Goal: Task Accomplishment & Management: Manage account settings

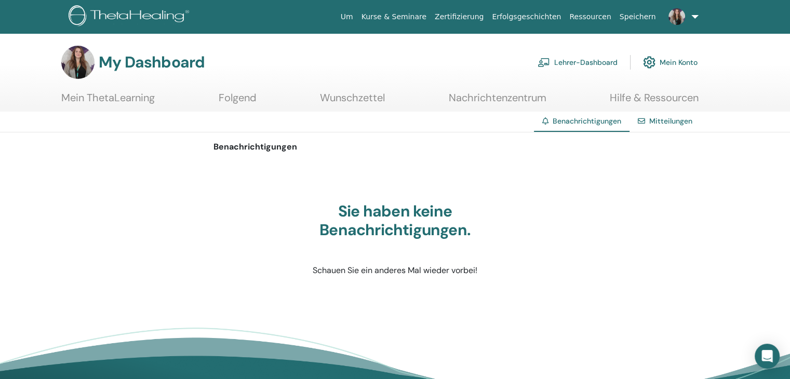
click at [577, 62] on link "Lehrer-Dashboard" at bounding box center [577, 62] width 80 height 23
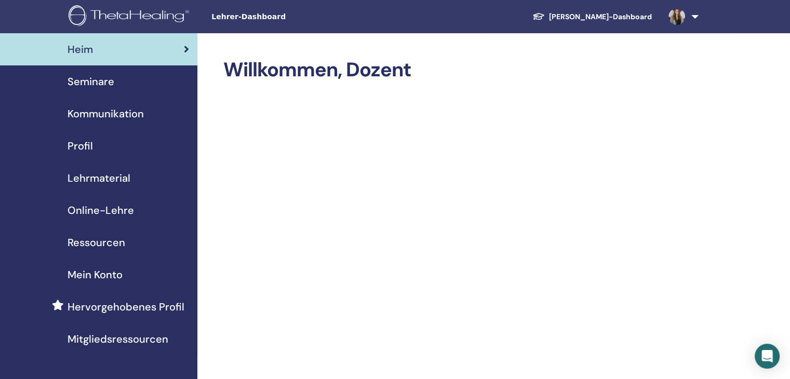
click at [81, 81] on span "Seminare" at bounding box center [90, 82] width 47 height 16
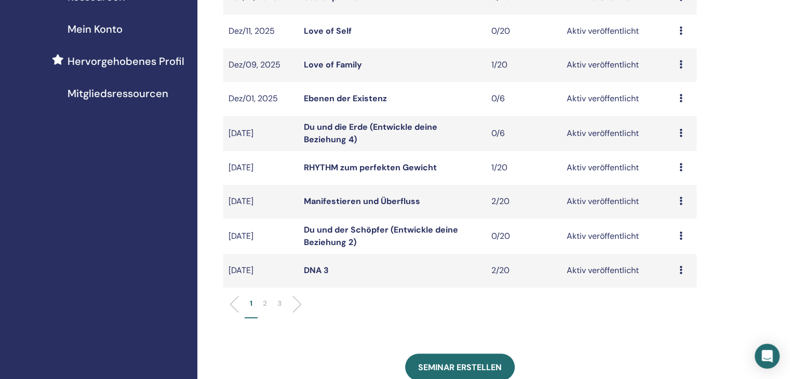
scroll to position [311, 0]
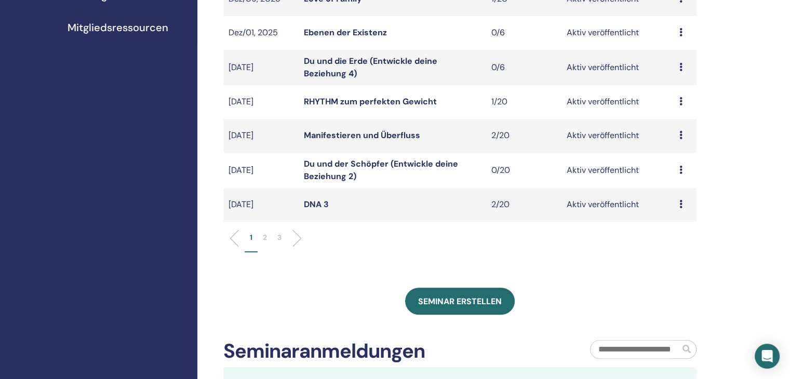
click at [263, 241] on p "2" at bounding box center [265, 237] width 4 height 11
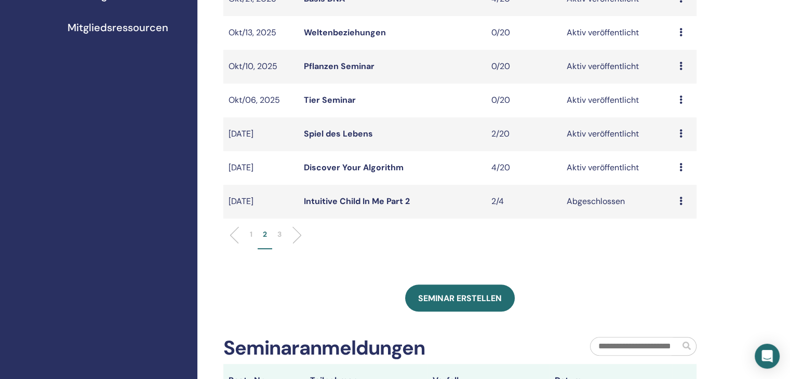
click at [364, 165] on link "Discover Your Algorithm" at bounding box center [354, 167] width 100 height 11
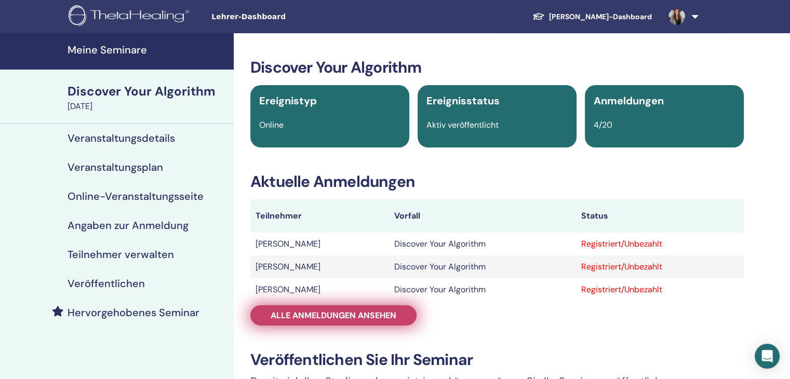
click at [337, 312] on span "Alle Anmeldungen ansehen" at bounding box center [333, 315] width 126 height 11
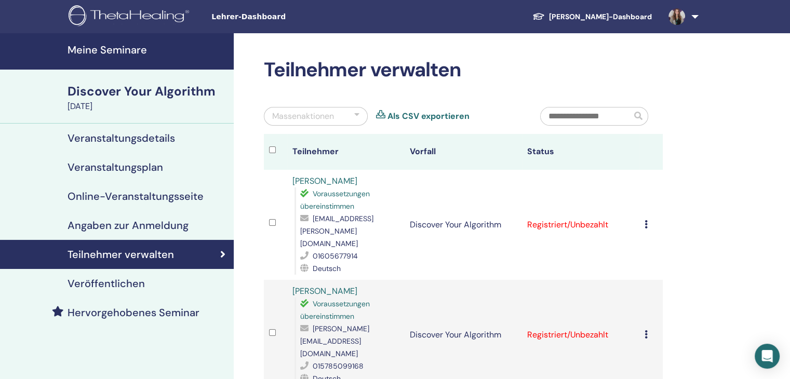
click at [645, 220] on icon at bounding box center [645, 224] width 3 height 8
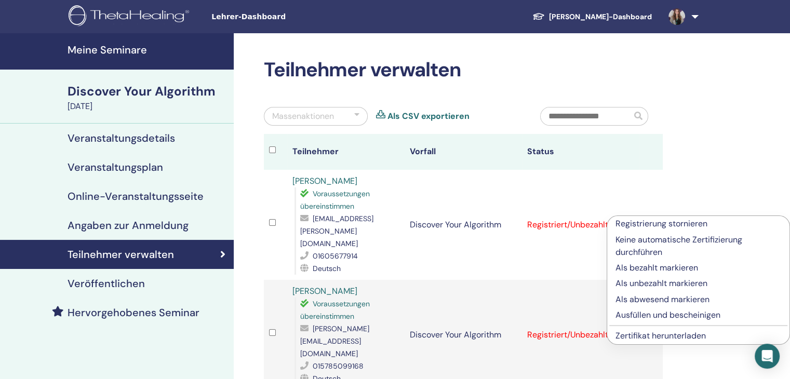
click at [683, 317] on p "Ausfüllen und bescheinigen" at bounding box center [698, 315] width 166 height 12
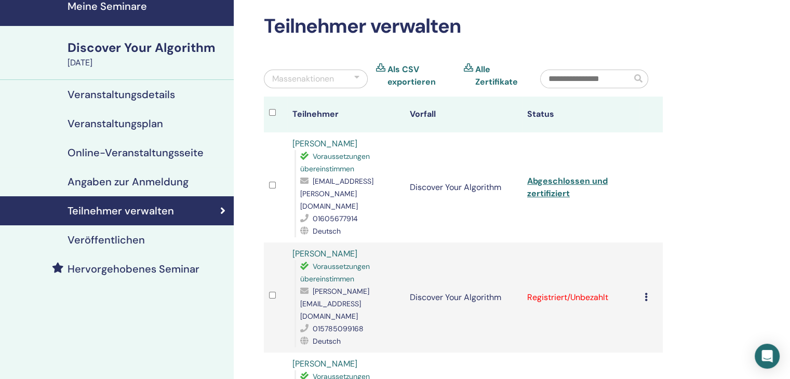
scroll to position [104, 0]
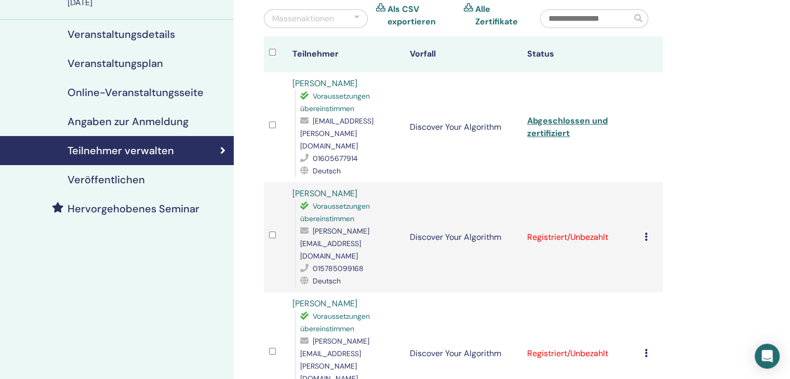
click at [643, 211] on td "Registrierung stornieren Keine automatische Zertifizierung durchführen Als beza…" at bounding box center [650, 237] width 23 height 110
click at [645, 233] on icon at bounding box center [645, 237] width 3 height 8
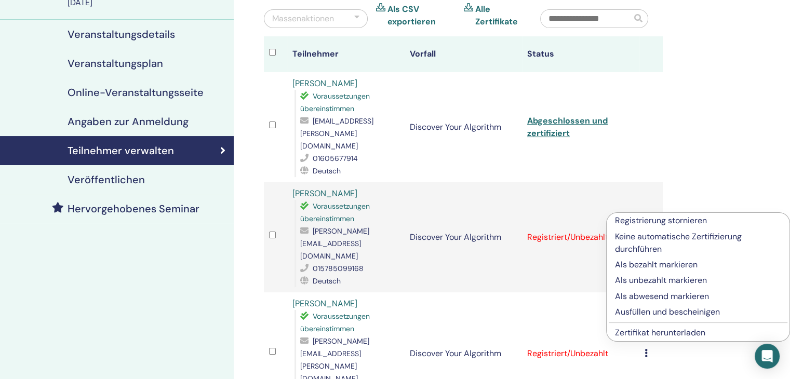
click at [656, 313] on p "Ausfüllen und bescheinigen" at bounding box center [698, 312] width 166 height 12
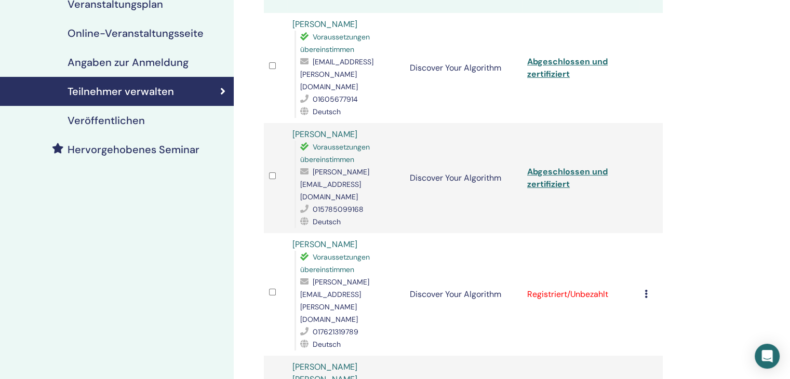
scroll to position [260, 0]
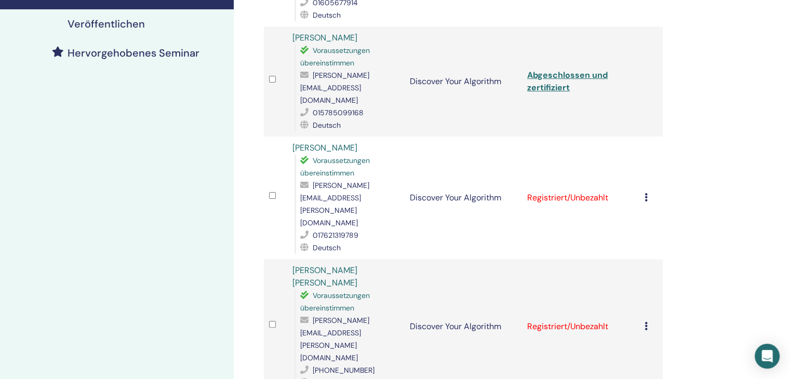
click at [645, 193] on icon at bounding box center [645, 197] width 3 height 8
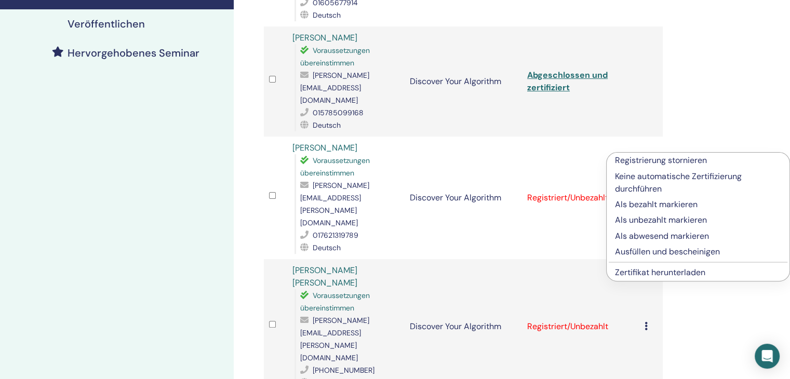
click at [672, 250] on p "Ausfüllen und bescheinigen" at bounding box center [698, 252] width 166 height 12
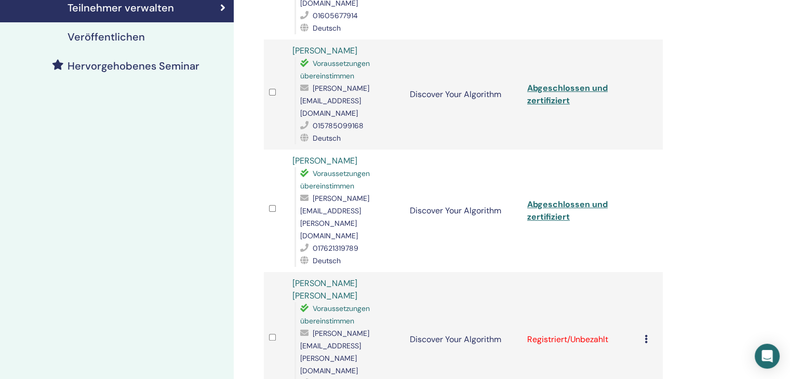
scroll to position [260, 0]
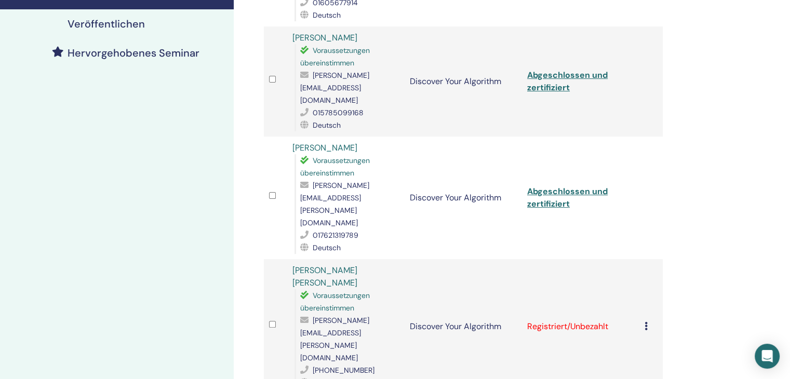
click at [647, 322] on icon at bounding box center [645, 326] width 3 height 8
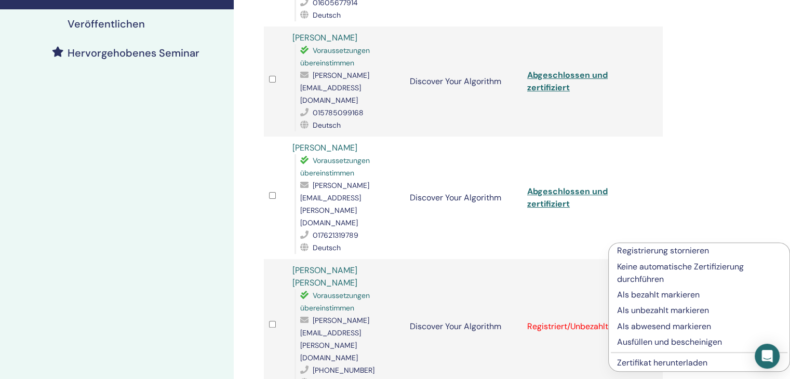
click at [669, 345] on p "Ausfüllen und bescheinigen" at bounding box center [699, 342] width 164 height 12
